Goal: Task Accomplishment & Management: Manage account settings

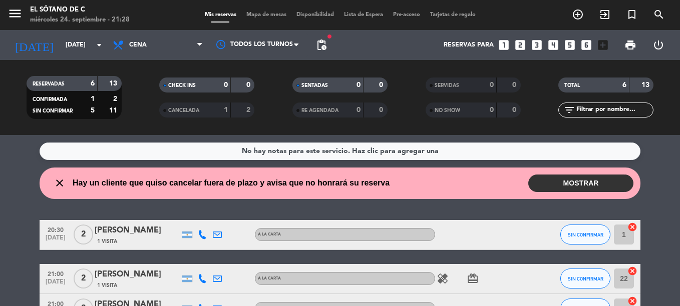
click at [558, 181] on button "MOSTRAR" at bounding box center [580, 184] width 105 height 18
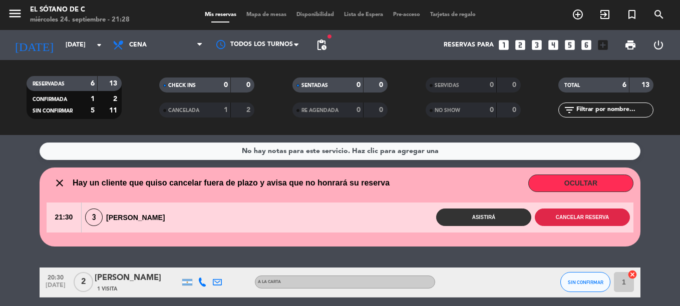
click at [577, 219] on button "Cancelar reserva" at bounding box center [582, 218] width 95 height 18
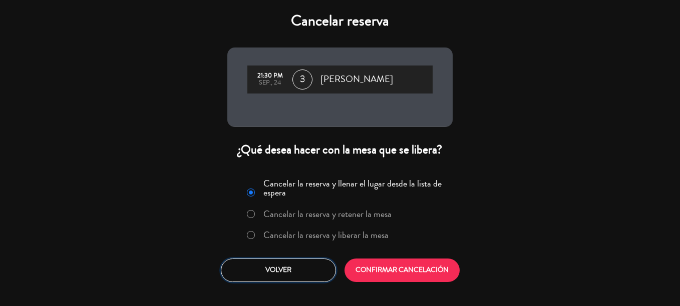
click at [320, 268] on button "Volver" at bounding box center [278, 271] width 115 height 24
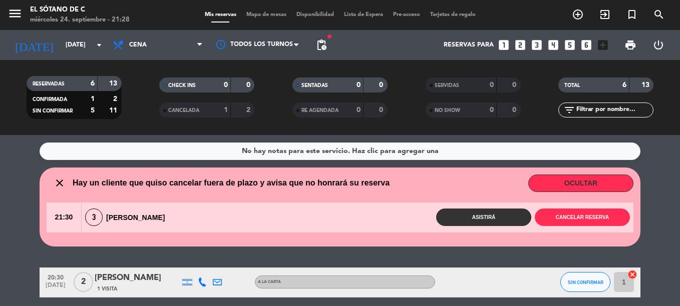
click at [0, 229] on html "close × El Sótano de C × chrome_reader_mode Listado de Reservas account_box Cli…" at bounding box center [340, 153] width 680 height 306
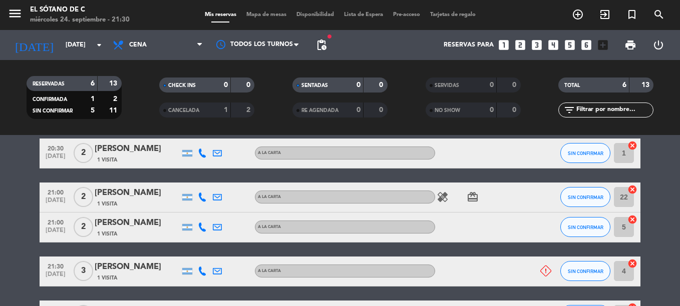
scroll to position [150, 0]
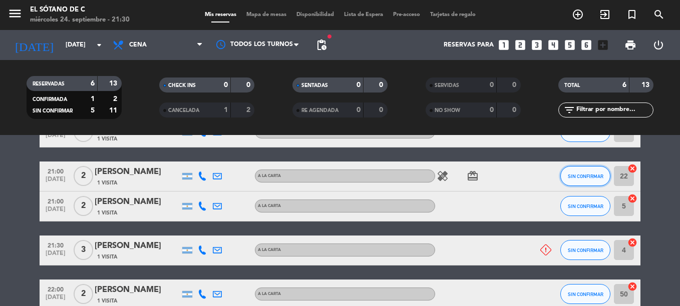
click at [597, 181] on button "SIN CONFIRMAR" at bounding box center [585, 176] width 50 height 20
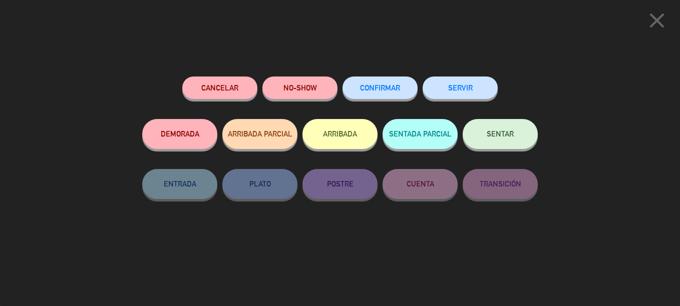
click at [497, 130] on button "SENTAR" at bounding box center [500, 134] width 75 height 30
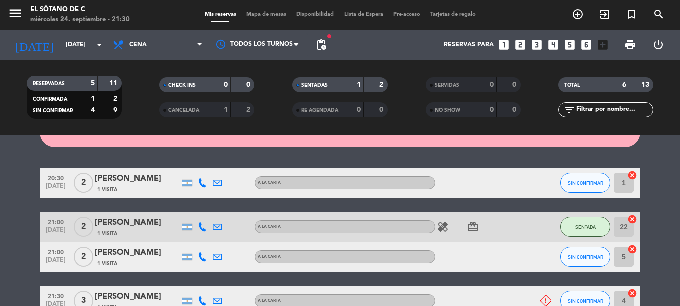
scroll to position [98, 0]
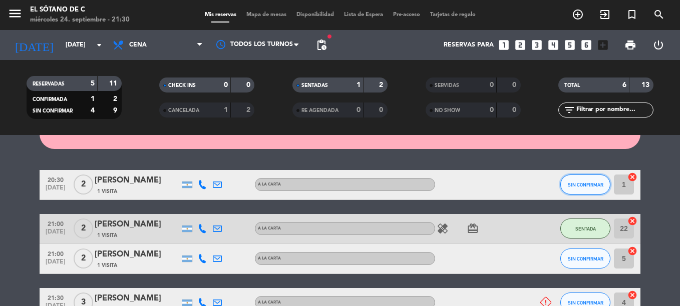
click at [588, 188] on button "SIN CONFIRMAR" at bounding box center [585, 185] width 50 height 20
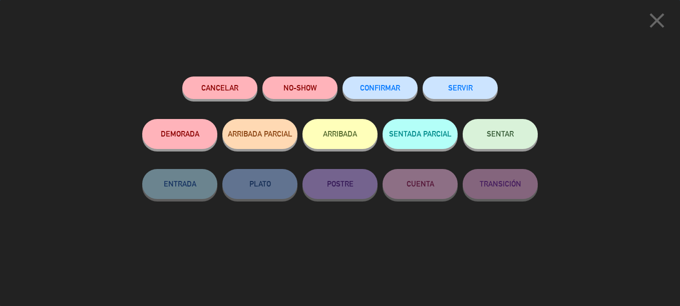
click at [503, 142] on button "SENTAR" at bounding box center [500, 134] width 75 height 30
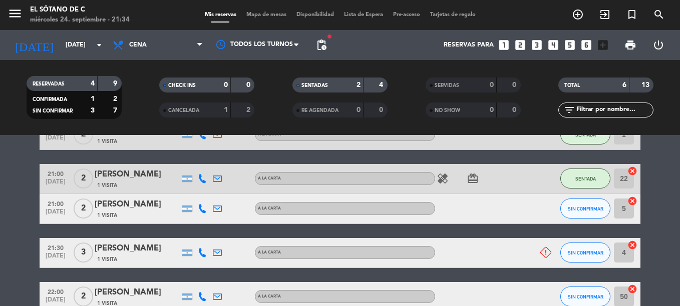
scroll to position [198, 0]
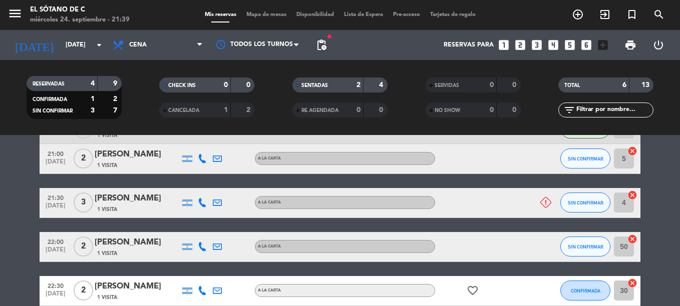
drag, startPoint x: 0, startPoint y: 226, endPoint x: 11, endPoint y: 223, distance: 11.4
click at [1, 226] on bookings-row "20:30 [DATE] 2 [PERSON_NAME] 1 Visita A LA CARTA SENTADA 1 cancel 21:00 [DATE] …" at bounding box center [340, 188] width 680 height 236
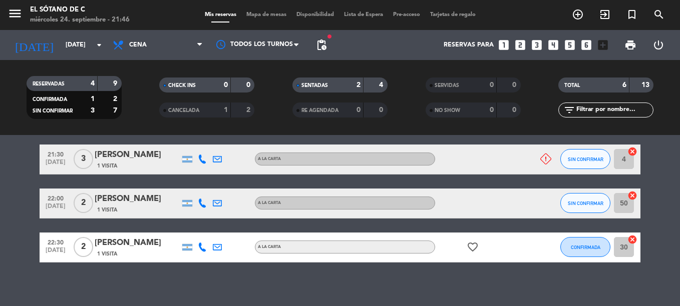
scroll to position [148, 0]
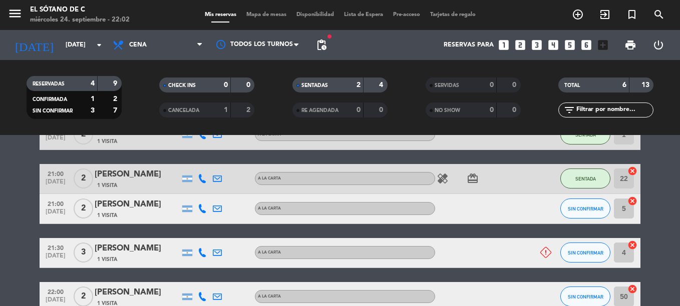
click at [0, 151] on html "close × El Sótano de C × chrome_reader_mode Listado de Reservas account_box Cli…" at bounding box center [340, 153] width 680 height 306
drag, startPoint x: -2, startPoint y: 151, endPoint x: 10, endPoint y: 209, distance: 58.7
click at [4, 206] on bookings-row "20:30 [DATE] 2 [PERSON_NAME] 1 Visita A LA CARTA SENTADA 1 cancel 21:00 [DATE] …" at bounding box center [340, 238] width 680 height 236
